Goal: Task Accomplishment & Management: Use online tool/utility

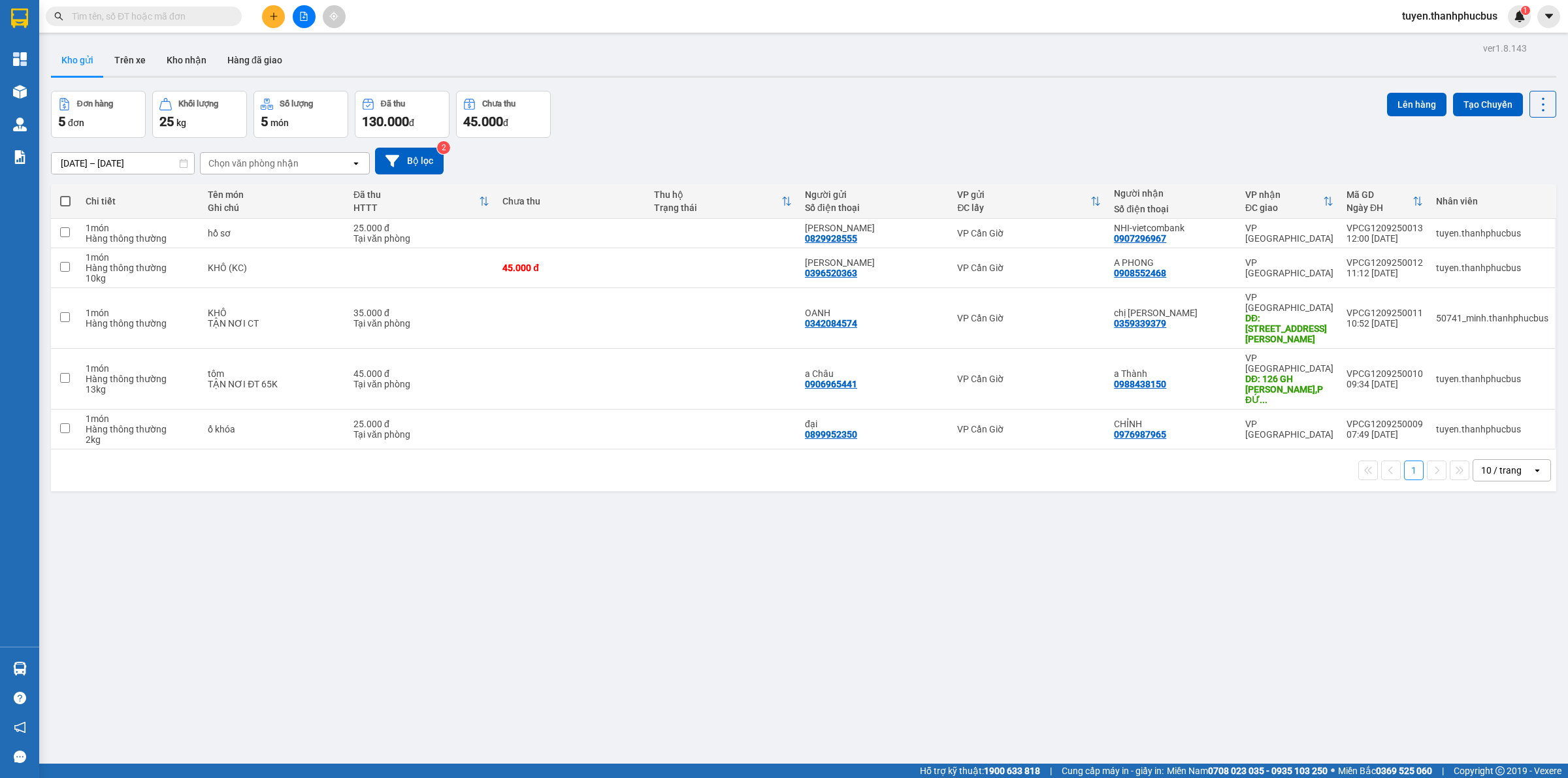
click at [66, 197] on span at bounding box center [65, 201] width 10 height 10
click at [65, 194] on input "checkbox" at bounding box center [65, 194] width 0 height 0
checkbox input "true"
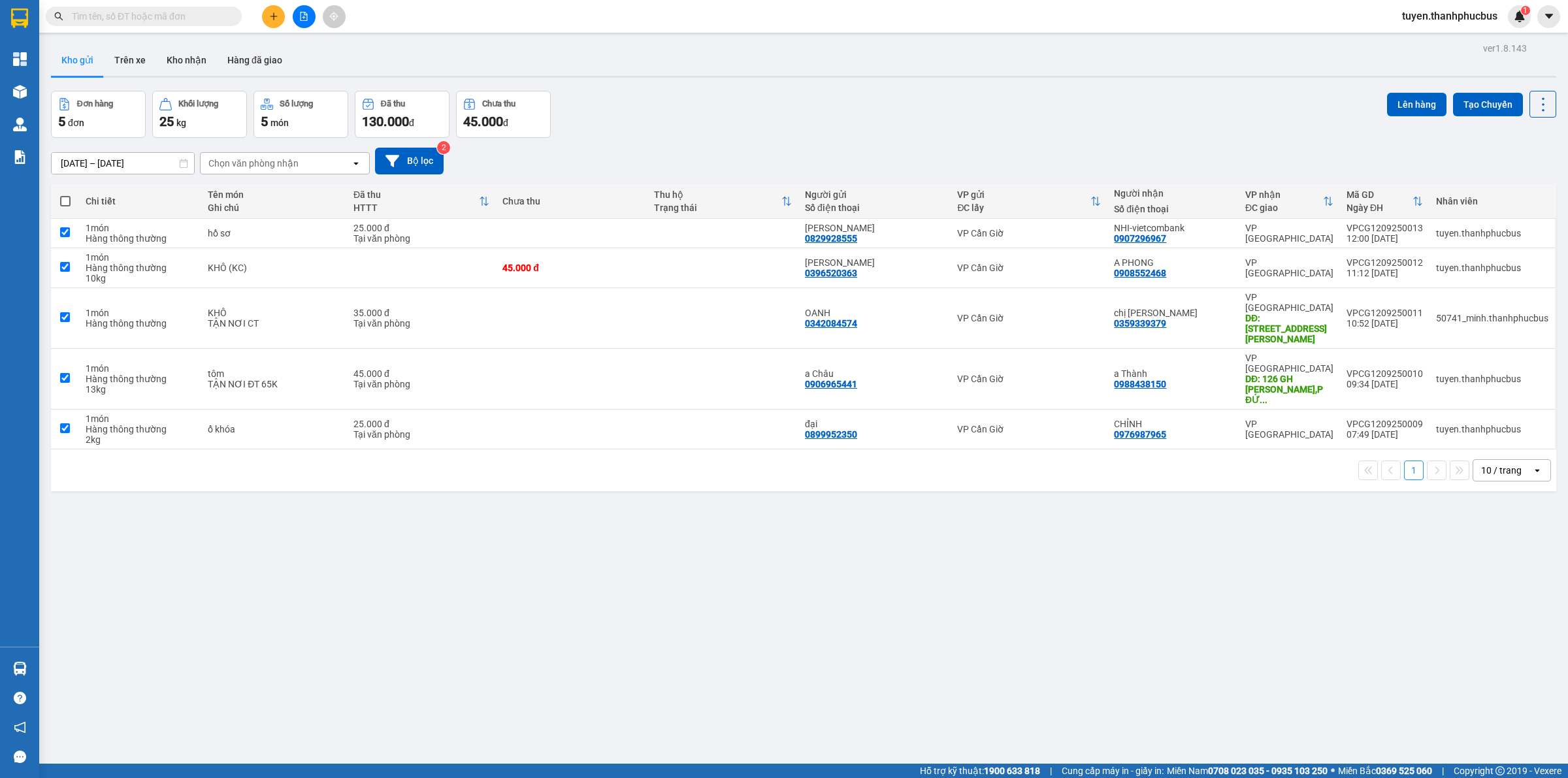
checkbox input "true"
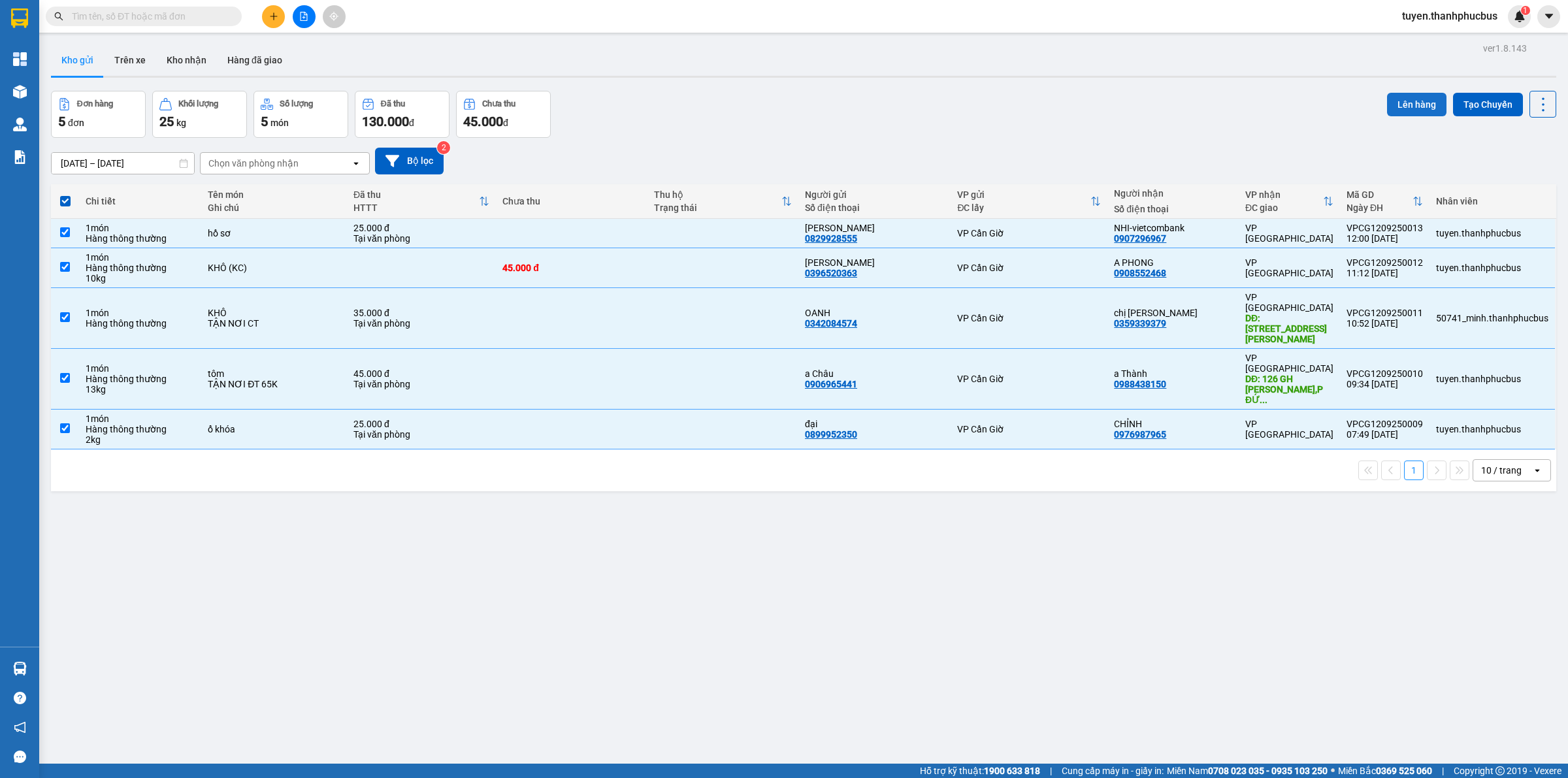
click at [1410, 105] on button "Lên hàng" at bounding box center [1417, 105] width 60 height 24
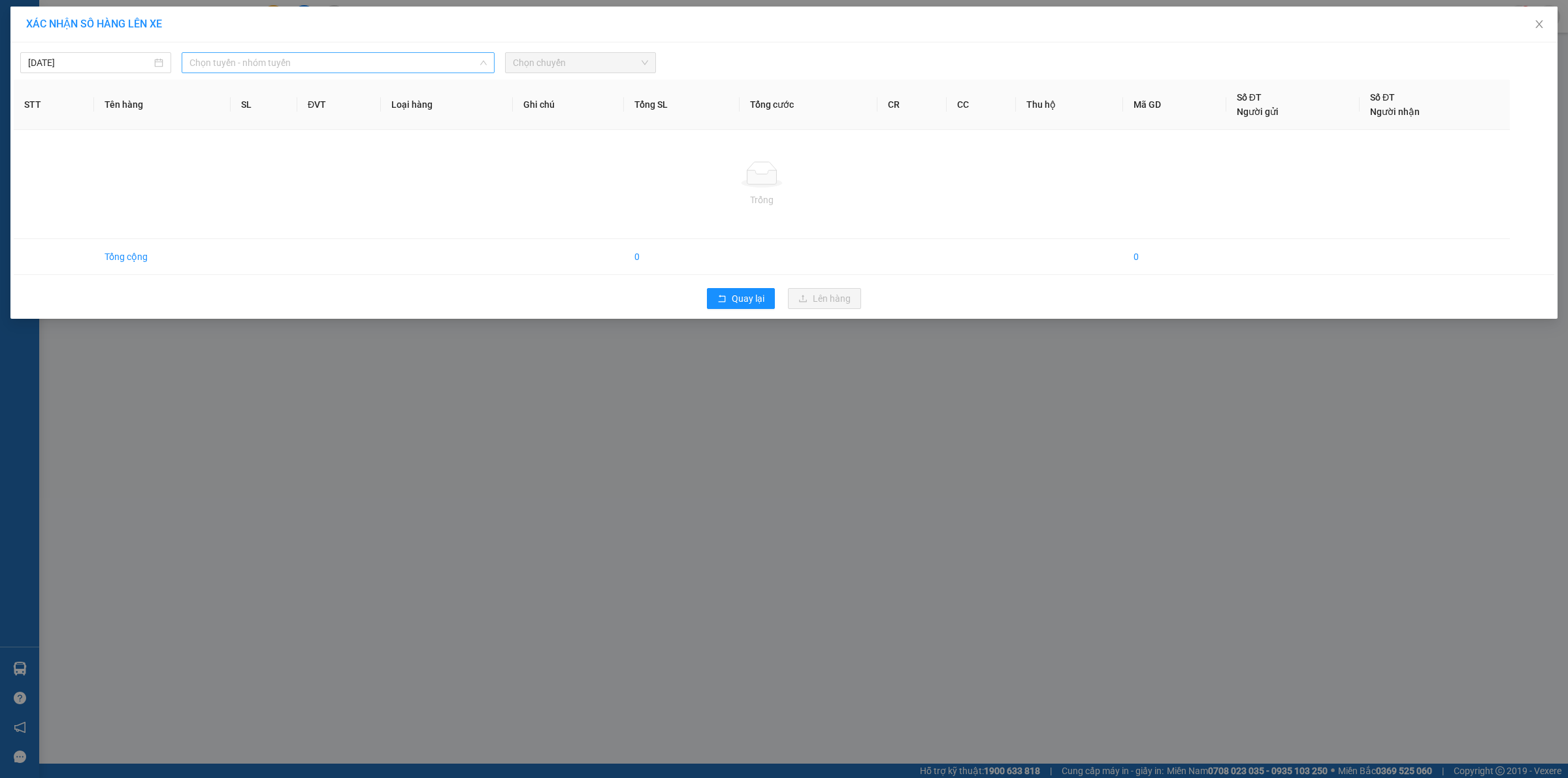
click at [298, 59] on span "Chọn tuyến - nhóm tuyến" at bounding box center [338, 62] width 298 height 20
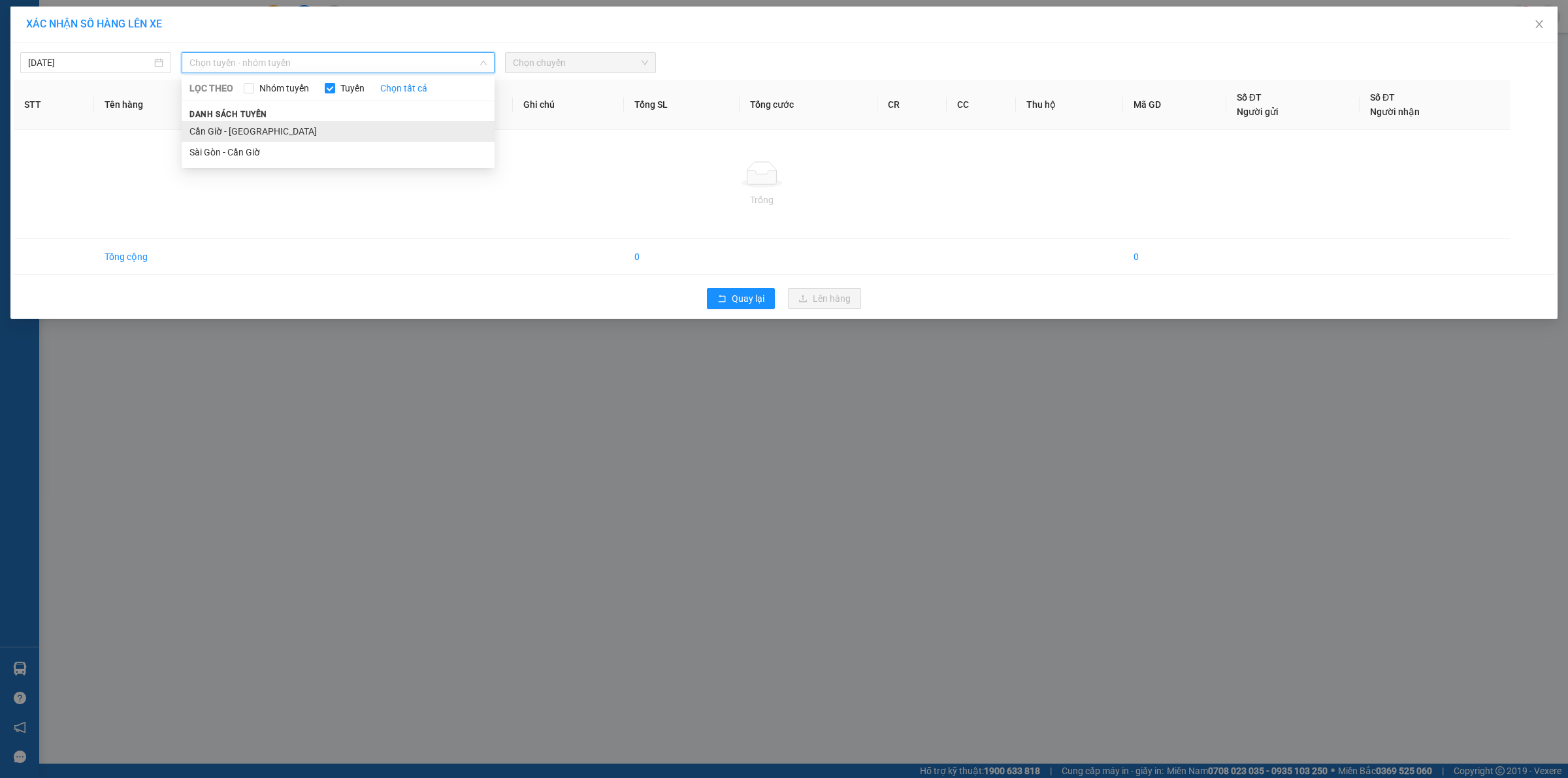
click at [236, 133] on li "Cần Giờ - [GEOGRAPHIC_DATA]" at bounding box center [338, 131] width 313 height 21
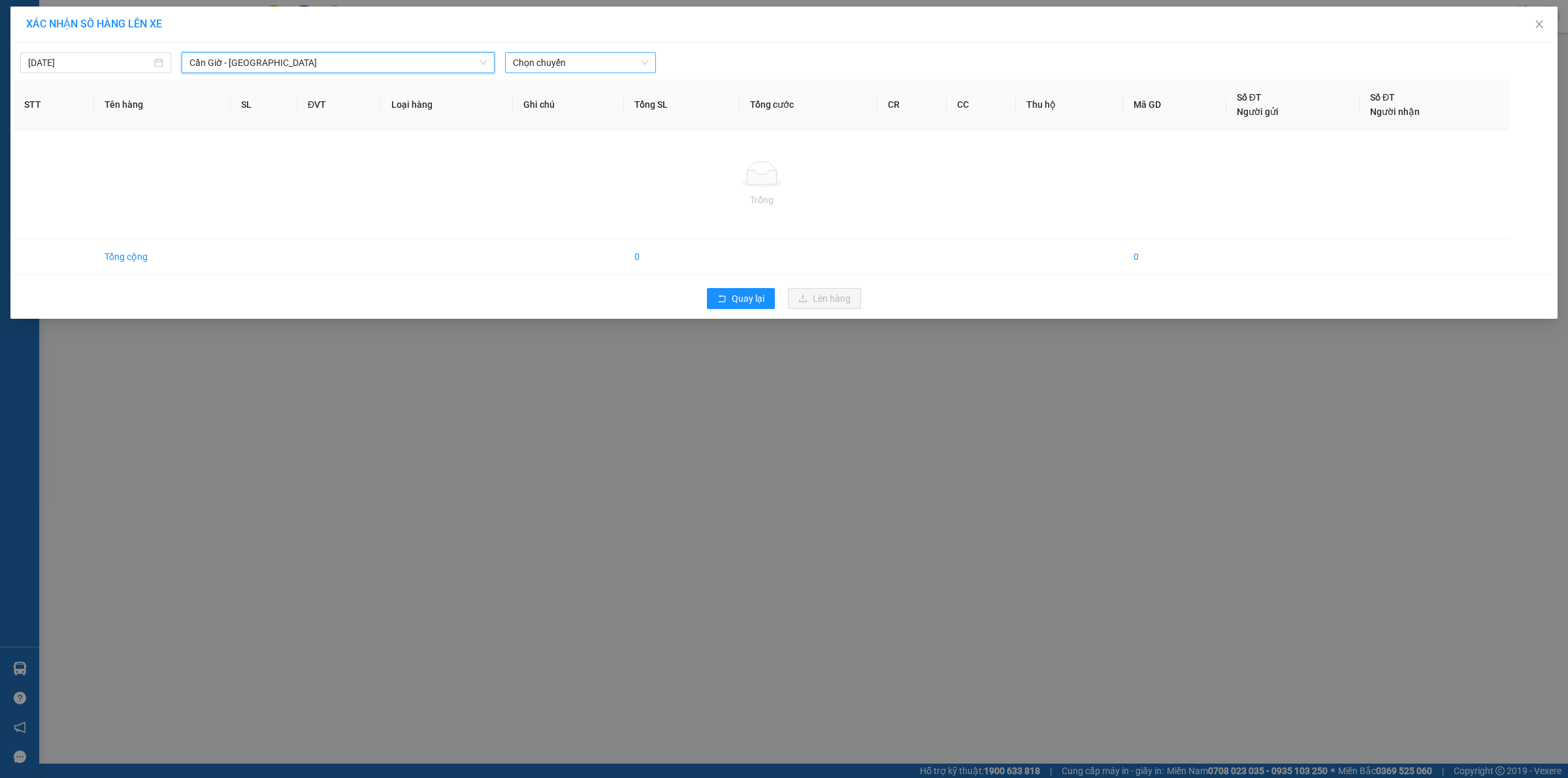
click at [570, 64] on span "Chọn chuyến" at bounding box center [581, 62] width 135 height 20
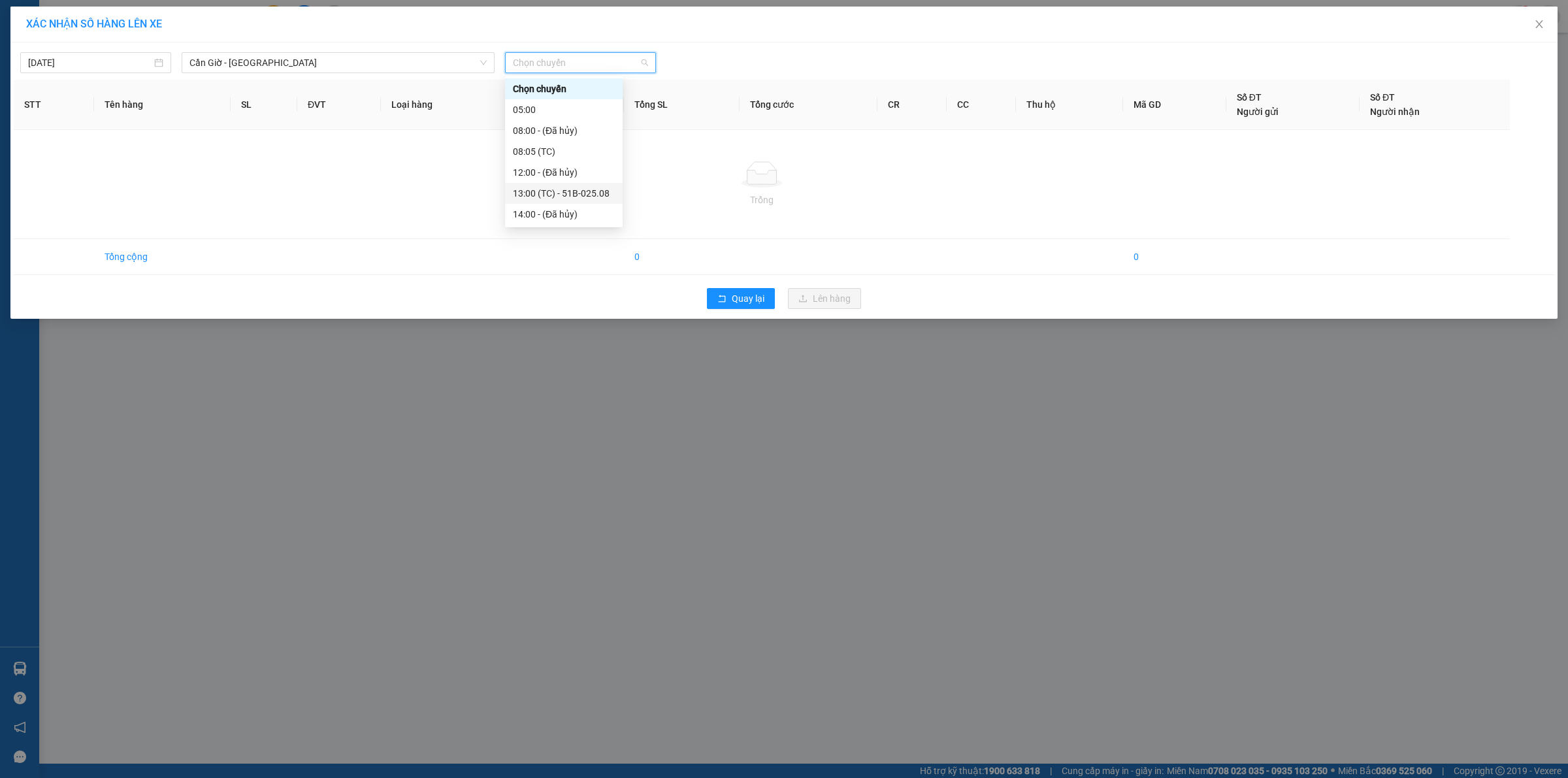
click at [526, 190] on div "13:00 (TC) - 51B-025.08" at bounding box center [564, 194] width 102 height 14
